Goal: Find specific page/section: Find specific page/section

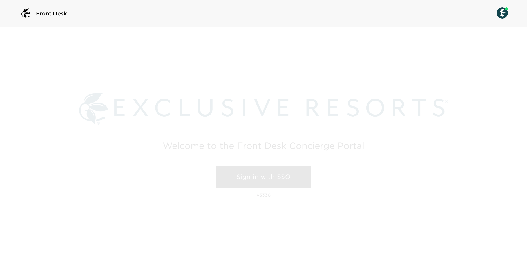
click at [276, 185] on link "Sign in with SSO" at bounding box center [263, 177] width 95 height 21
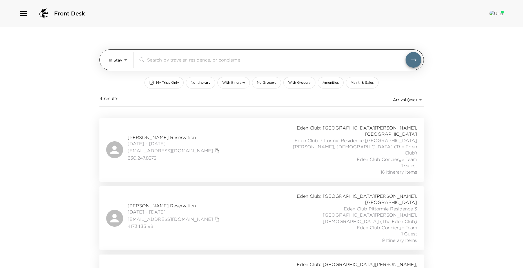
click at [127, 62] on body "Front Desk In Stay In-Stay ​ My Trips Only No Itinerary With Itinerary No Groce…" at bounding box center [261, 134] width 523 height 268
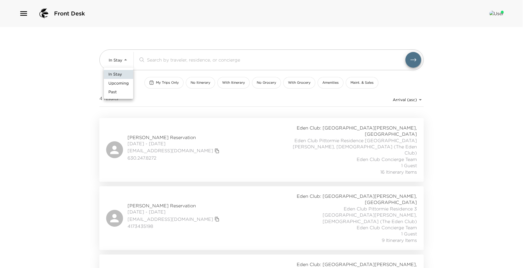
click at [116, 86] on li "Upcoming" at bounding box center [118, 83] width 29 height 9
type input "Upcoming"
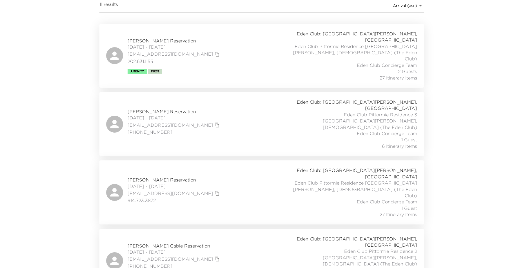
scroll to position [84, 0]
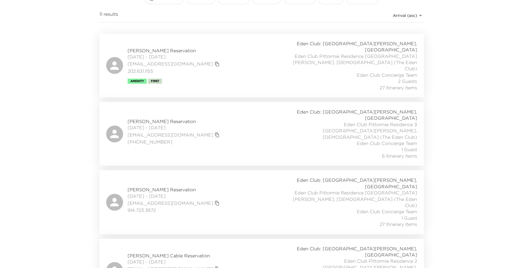
click at [459, 107] on div "Front Desk Upcoming Upcoming ​ My Trips Only No Itinerary With Itinerary No Gro…" at bounding box center [261, 50] width 523 height 268
